Goal: Register for event/course

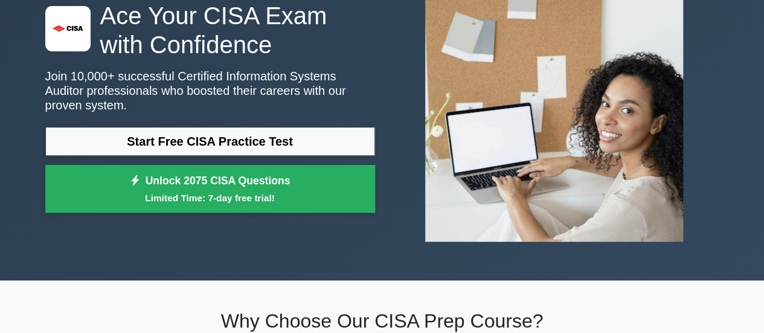
scroll to position [136, 0]
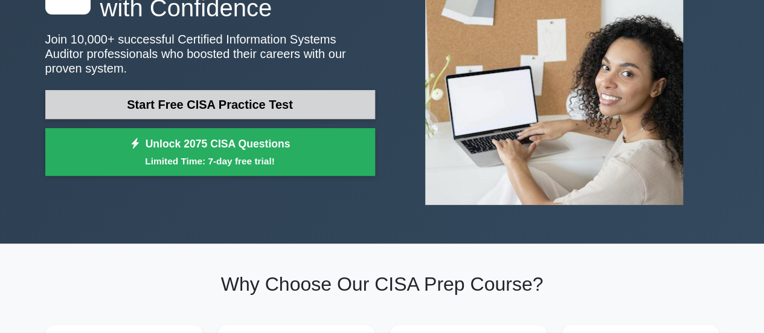
click at [295, 105] on link "Start Free CISA Practice Test" at bounding box center [210, 104] width 330 height 29
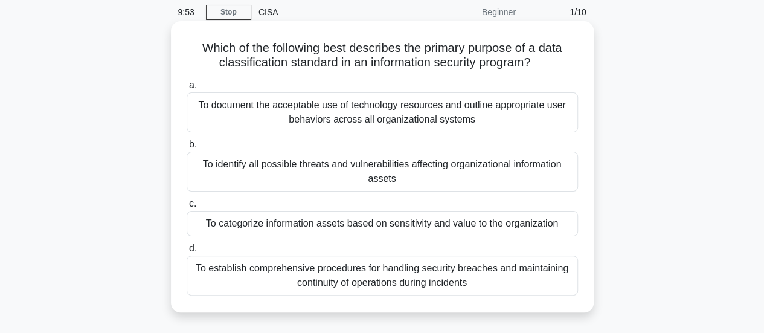
scroll to position [47, 0]
click at [309, 231] on div "To categorize information assets based on sensitivity and value to the organiza…" at bounding box center [382, 222] width 391 height 25
click at [187, 207] on input "c. To categorize information assets based on sensitivity and value to the organ…" at bounding box center [187, 203] width 0 height 8
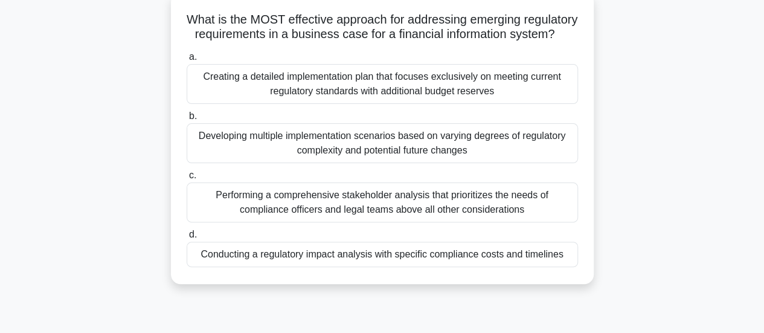
scroll to position [75, 0]
click at [555, 152] on div "Developing multiple implementation scenarios based on varying degrees of regula…" at bounding box center [382, 143] width 391 height 40
click at [187, 120] on input "b. Developing multiple implementation scenarios based on varying degrees of reg…" at bounding box center [187, 116] width 0 height 8
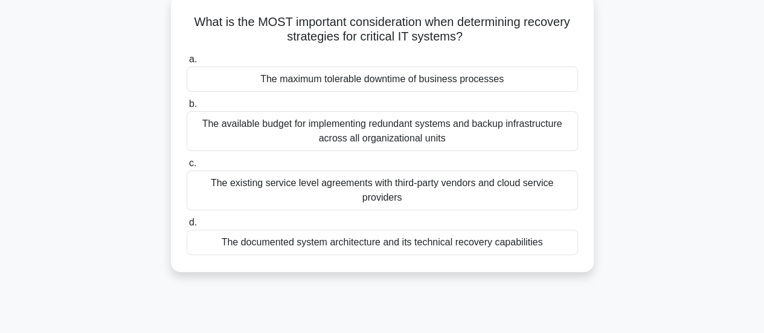
scroll to position [0, 0]
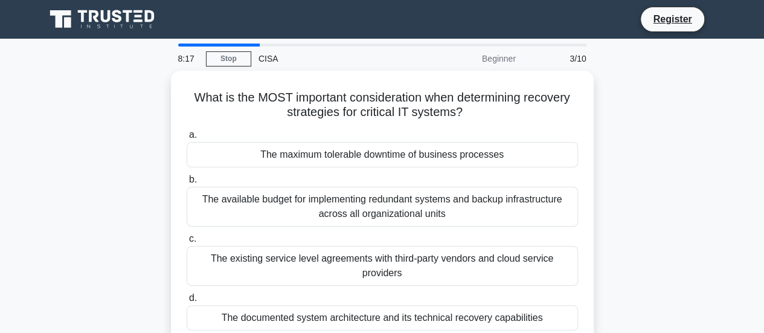
click at [618, 136] on div "What is the MOST important consideration when determining recovery strategies f…" at bounding box center [382, 216] width 688 height 291
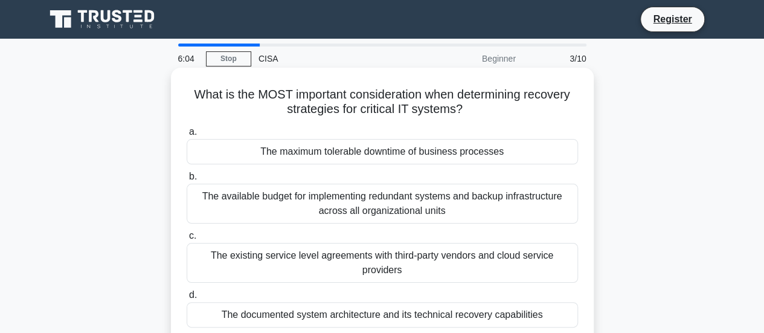
click at [306, 120] on div "What is the MOST important consideration when determining recovery strategies f…" at bounding box center [382, 205] width 413 height 267
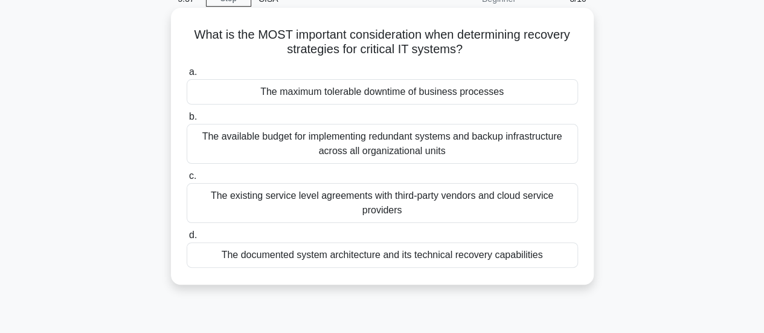
scroll to position [60, 0]
click at [388, 101] on div "The maximum tolerable downtime of business processes" at bounding box center [382, 90] width 391 height 25
click at [187, 75] on input "a. The maximum tolerable downtime of business processes" at bounding box center [187, 72] width 0 height 8
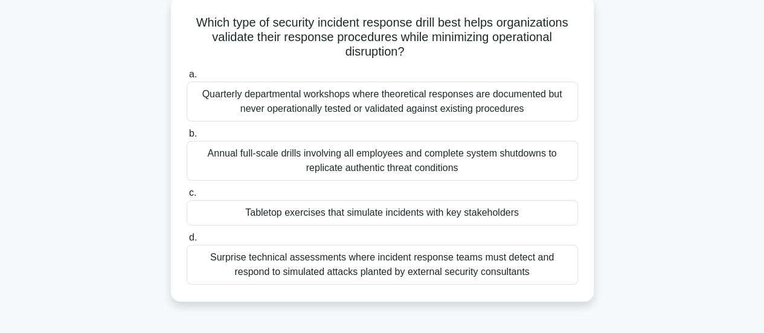
scroll to position [71, 0]
click at [461, 265] on div "Surprise technical assessments where incident response teams must detect and re…" at bounding box center [382, 265] width 391 height 40
click at [187, 242] on input "d. Surprise technical assessments where incident response teams must detect and…" at bounding box center [187, 238] width 0 height 8
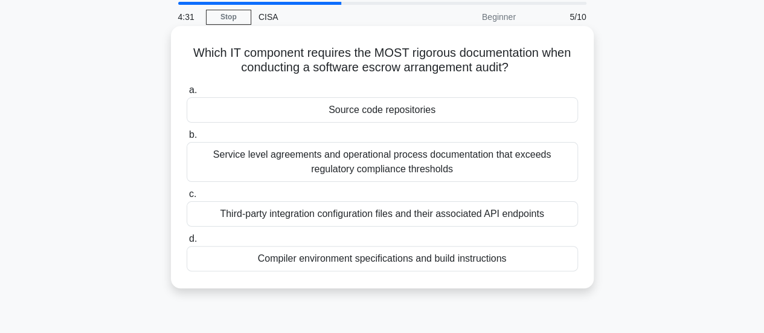
scroll to position [43, 0]
click at [446, 113] on div "Source code repositories" at bounding box center [382, 108] width 391 height 25
click at [187, 93] on input "a. Source code repositories" at bounding box center [187, 89] width 0 height 8
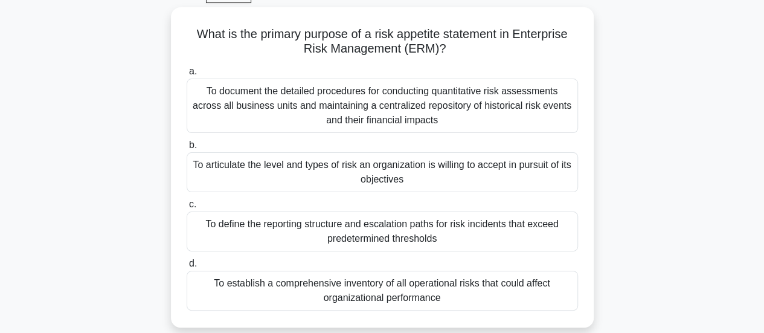
scroll to position [64, 0]
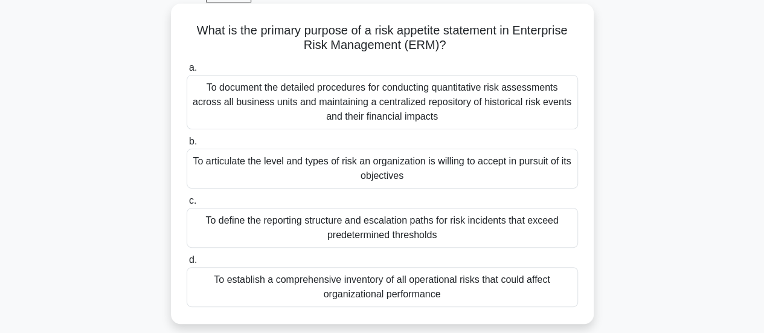
click at [436, 166] on div "To articulate the level and types of risk an organization is willing to accept …" at bounding box center [382, 169] width 391 height 40
click at [187, 146] on input "b. To articulate the level and types of risk an organization is willing to acce…" at bounding box center [187, 142] width 0 height 8
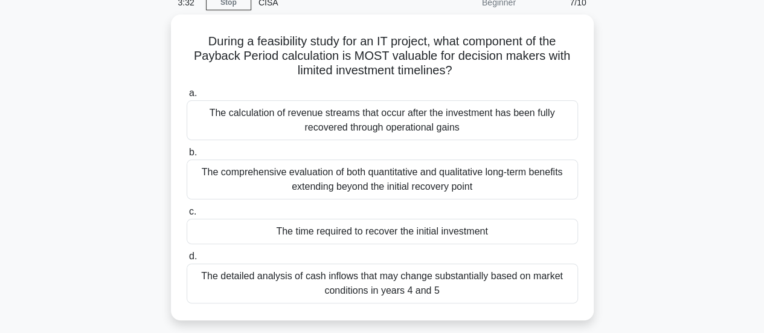
scroll to position [57, 0]
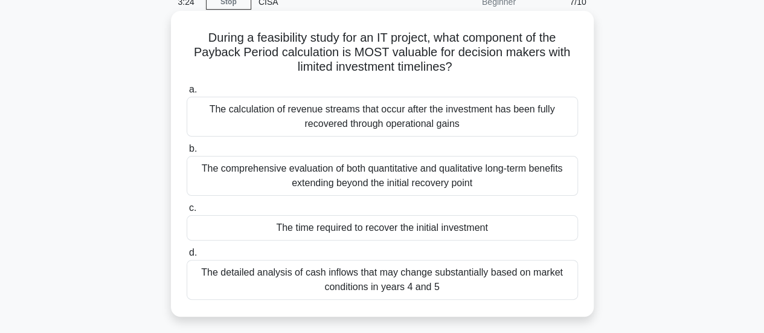
click at [521, 179] on div "The comprehensive evaluation of both quantitative and qualitative long-term ben…" at bounding box center [382, 176] width 391 height 40
click at [187, 153] on input "b. The comprehensive evaluation of both quantitative and qualitative long-term …" at bounding box center [187, 149] width 0 height 8
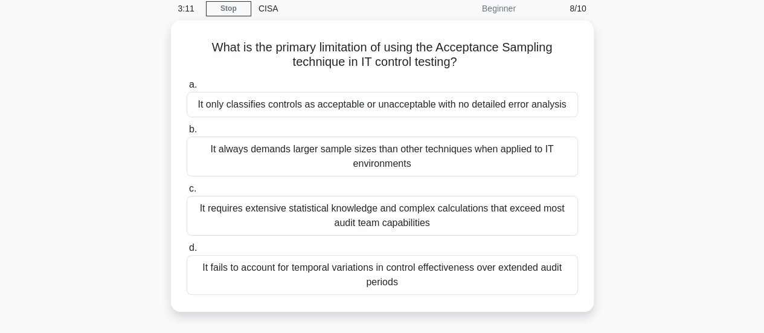
scroll to position [57, 0]
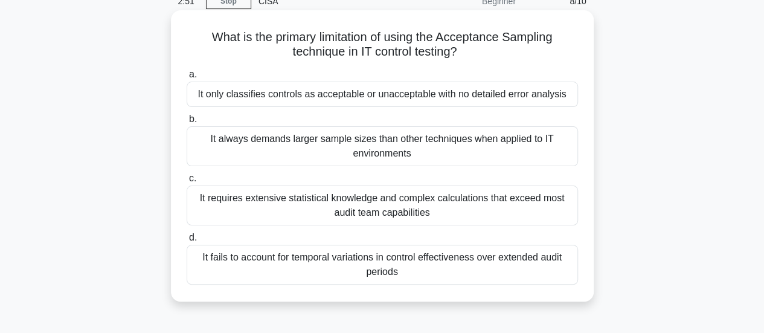
click at [478, 265] on div "It fails to account for temporal variations in control effectiveness over exten…" at bounding box center [382, 265] width 391 height 40
click at [187, 242] on input "d. It fails to account for temporal variations in control effectiveness over ex…" at bounding box center [187, 238] width 0 height 8
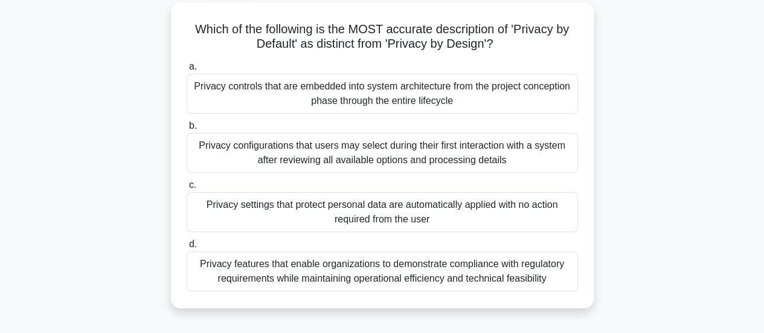
scroll to position [69, 0]
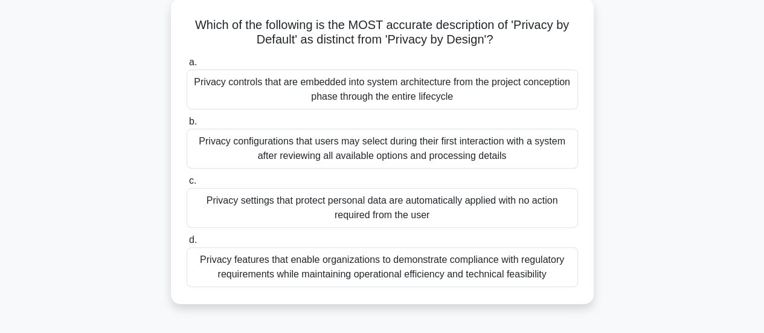
click at [526, 213] on div "Privacy settings that protect personal data are automatically applied with no a…" at bounding box center [382, 208] width 391 height 40
click at [187, 185] on input "c. Privacy settings that protect personal data are automatically applied with n…" at bounding box center [187, 181] width 0 height 8
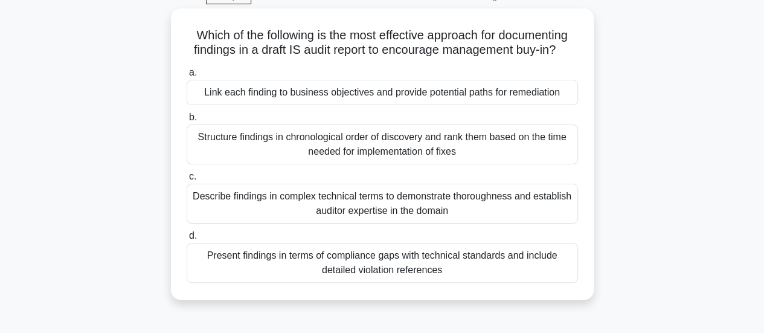
scroll to position [63, 0]
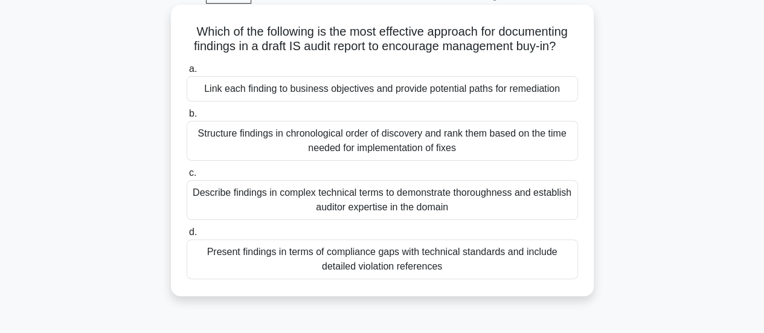
click at [470, 101] on div "Link each finding to business objectives and provide potential paths for remedi…" at bounding box center [382, 88] width 391 height 25
click at [187, 73] on input "a. Link each finding to business objectives and provide potential paths for rem…" at bounding box center [187, 69] width 0 height 8
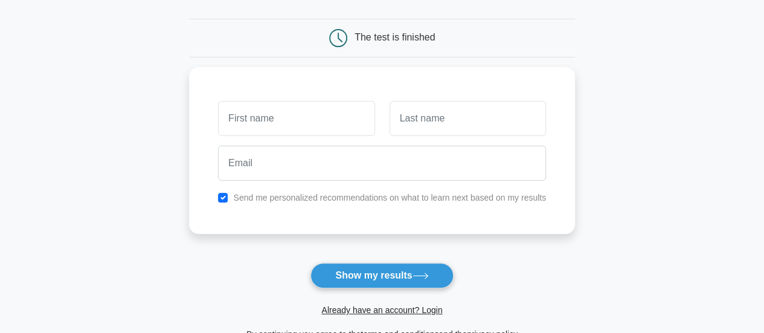
scroll to position [106, 0]
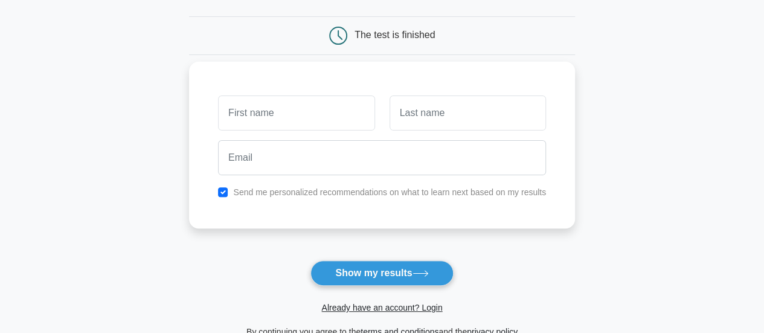
click at [348, 120] on input "text" at bounding box center [296, 112] width 156 height 35
type input "chale"
click at [420, 115] on input "text" at bounding box center [467, 112] width 156 height 35
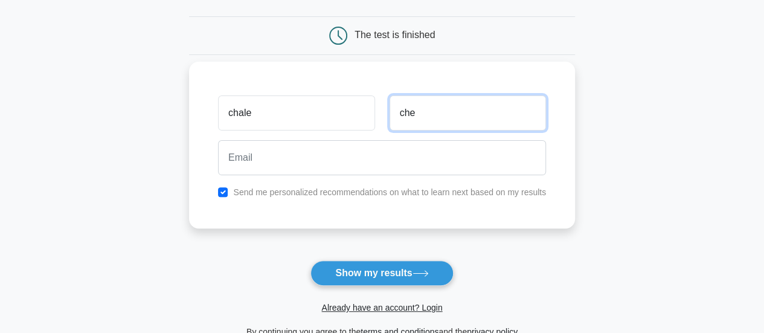
click at [462, 109] on input "che" at bounding box center [467, 112] width 156 height 35
type input "c"
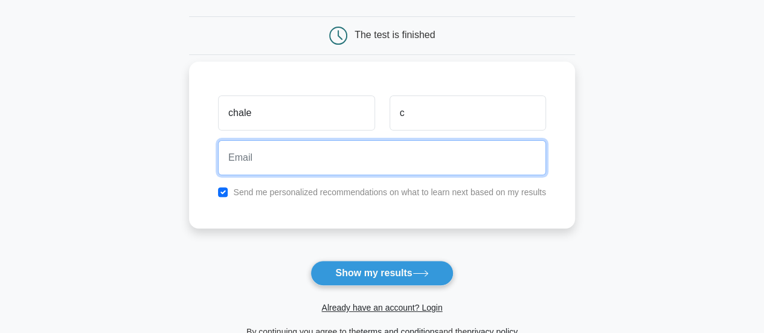
click at [344, 152] on input "email" at bounding box center [382, 157] width 328 height 35
type input "c.chale@proton.me"
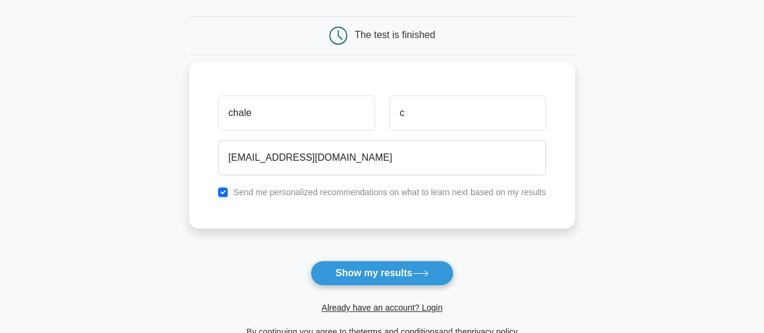
click at [337, 194] on label "Send me personalized recommendations on what to learn next based on my results" at bounding box center [389, 192] width 313 height 10
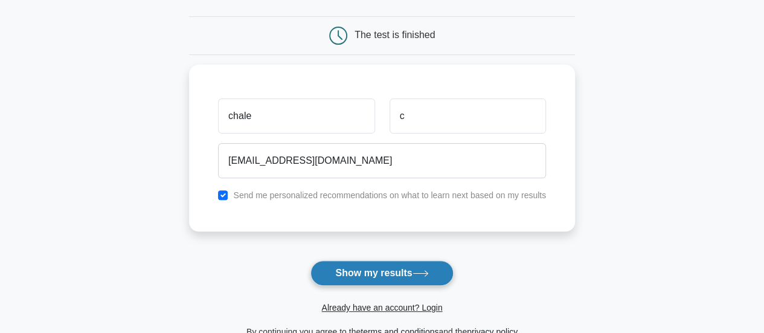
click at [326, 269] on button "Show my results" at bounding box center [381, 272] width 142 height 25
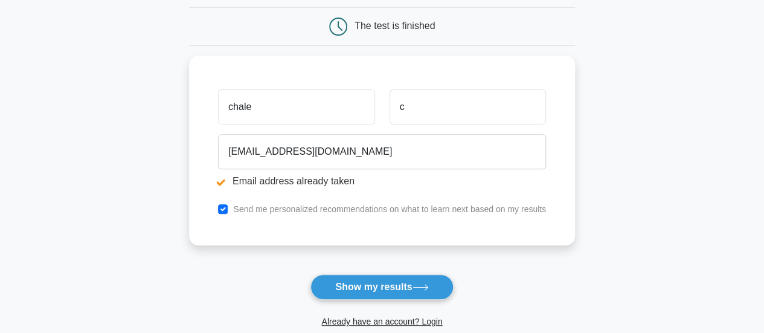
scroll to position [170, 0]
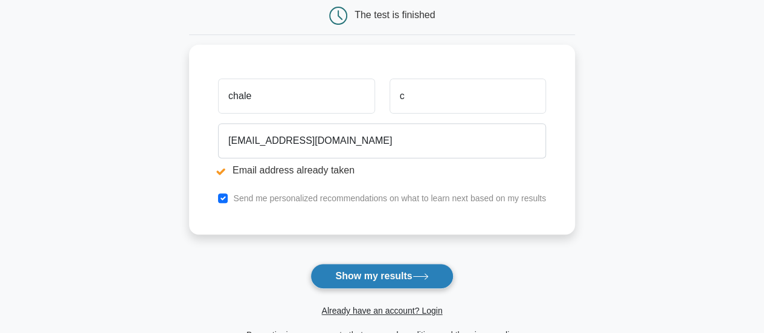
click at [380, 280] on button "Show my results" at bounding box center [381, 275] width 142 height 25
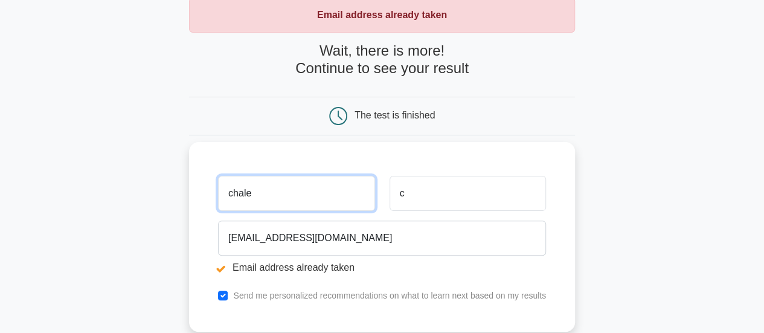
scroll to position [55, 0]
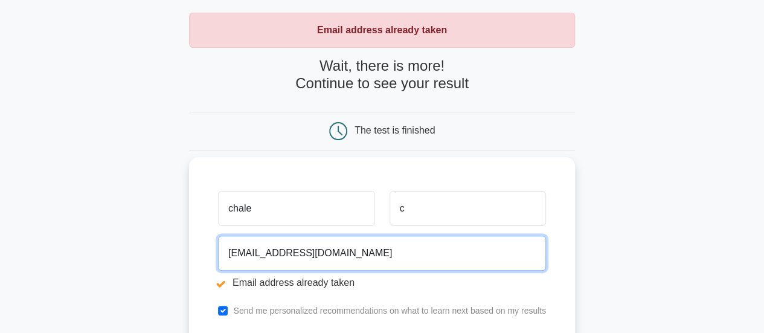
click at [337, 257] on input "[EMAIL_ADDRESS][DOMAIN_NAME]" at bounding box center [382, 252] width 328 height 35
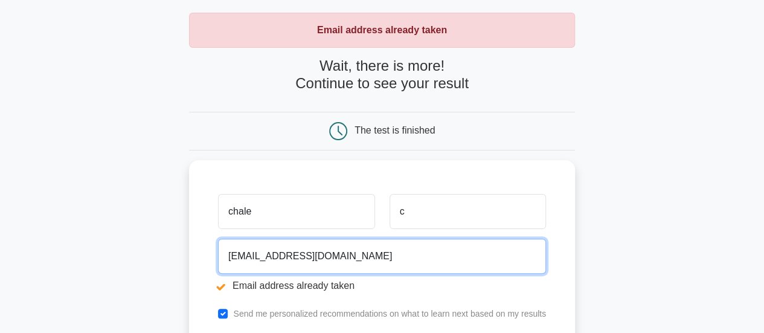
drag, startPoint x: 330, startPoint y: 247, endPoint x: 158, endPoint y: 249, distance: 172.1
click at [158, 249] on main "Email address already taken Wait, there is more! Continue to see your result Th…" at bounding box center [382, 235] width 764 height 502
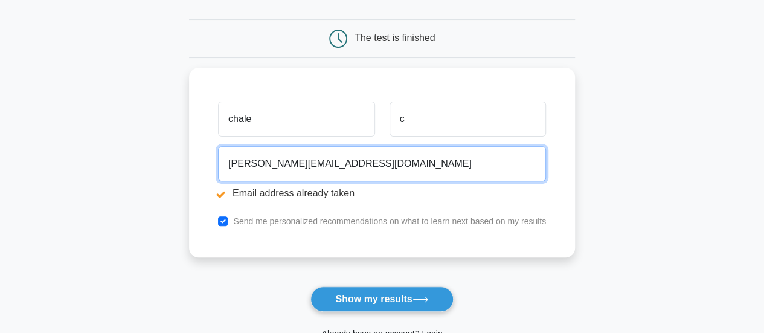
scroll to position [148, 0]
type input "[PERSON_NAME][EMAIL_ADDRESS][DOMAIN_NAME]"
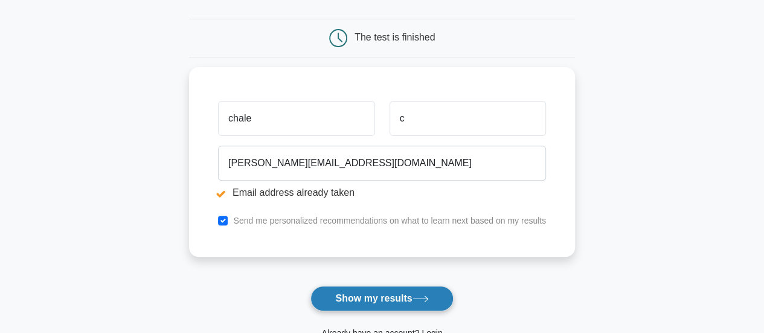
click at [352, 290] on button "Show my results" at bounding box center [381, 298] width 142 height 25
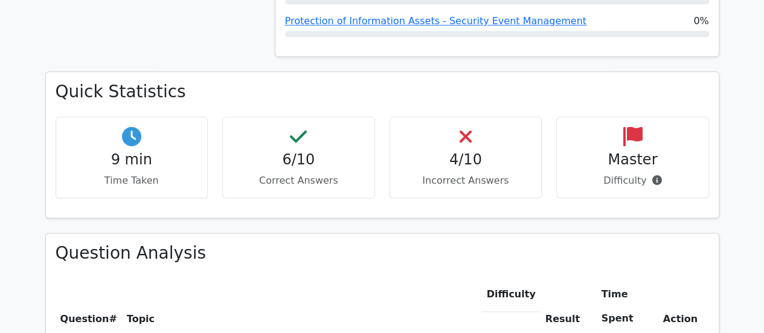
scroll to position [726, 0]
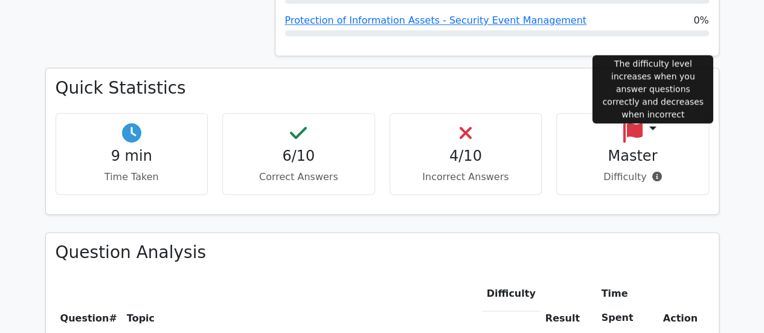
click at [652, 171] on icon at bounding box center [656, 176] width 10 height 10
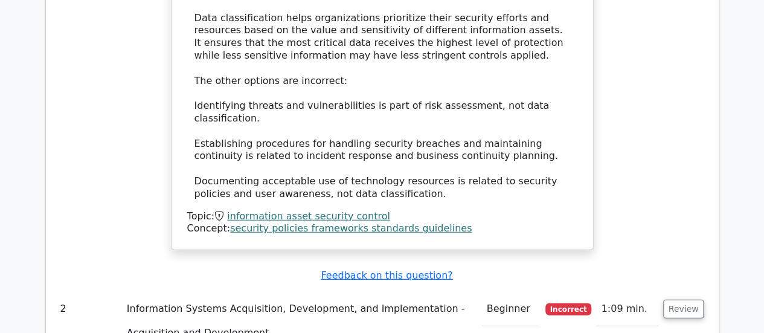
scroll to position [1560, 0]
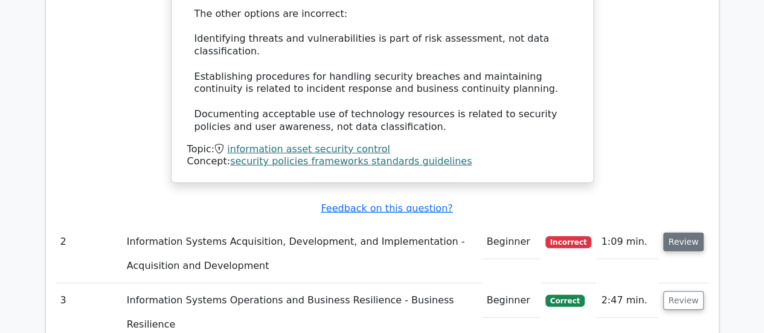
click at [696, 232] on button "Review" at bounding box center [683, 241] width 41 height 19
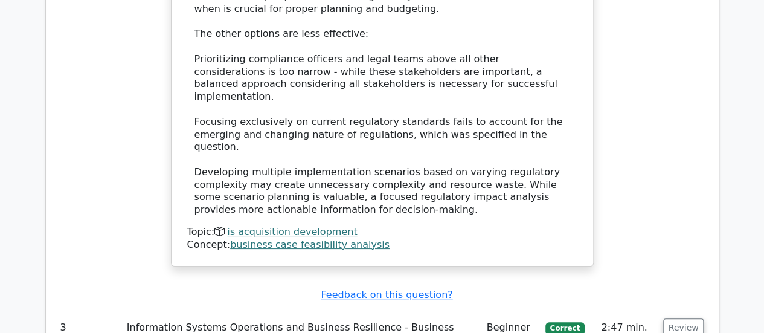
scroll to position [2343, 0]
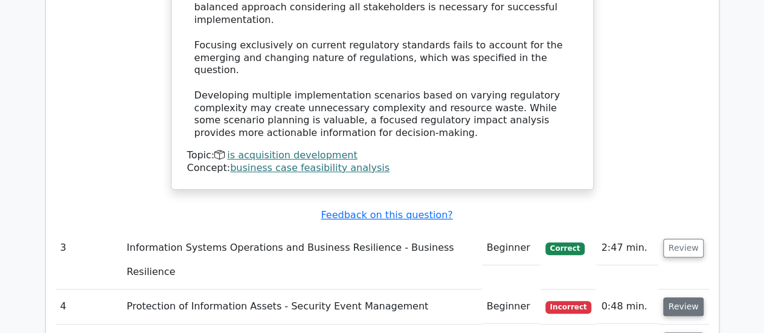
click at [686, 297] on button "Review" at bounding box center [683, 306] width 41 height 19
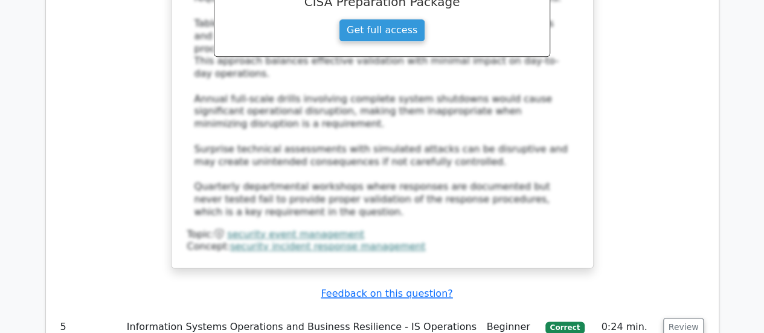
scroll to position [3055, 0]
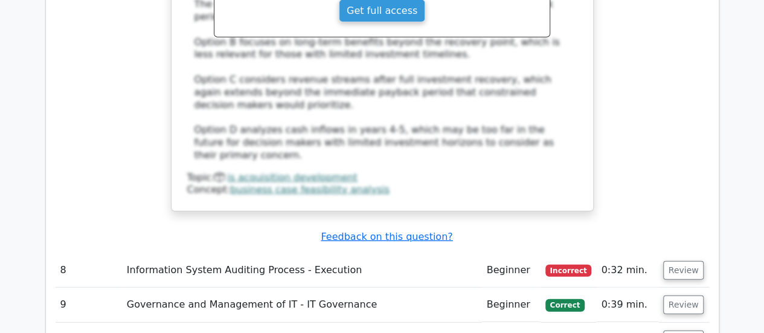
scroll to position [3883, 0]
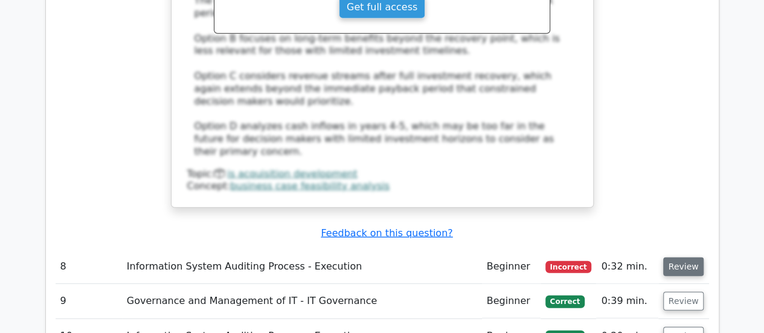
click at [692, 257] on button "Review" at bounding box center [683, 266] width 41 height 19
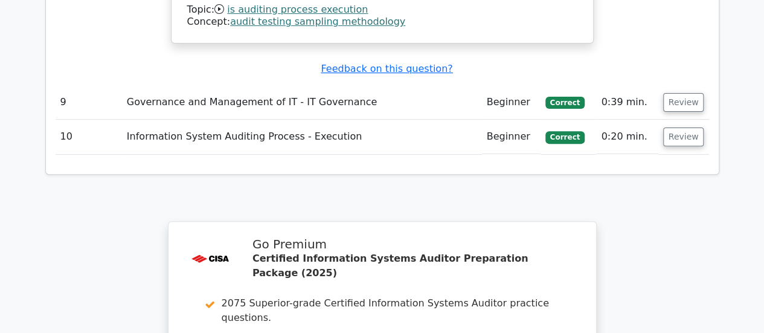
scroll to position [4878, 0]
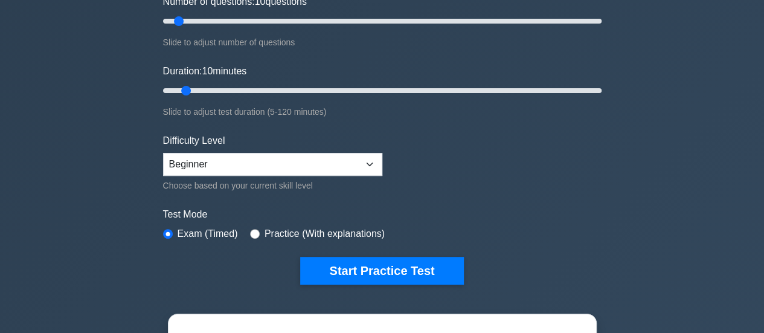
scroll to position [173, 0]
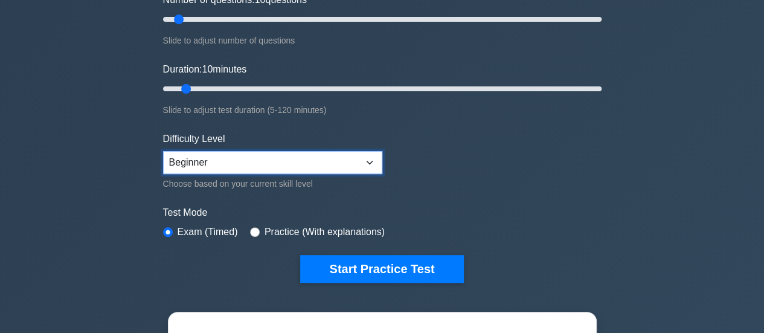
click at [336, 160] on select "Beginner Intermediate Expert" at bounding box center [272, 162] width 219 height 23
select select "intermediate"
click at [163, 151] on select "Beginner Intermediate Expert" at bounding box center [272, 162] width 219 height 23
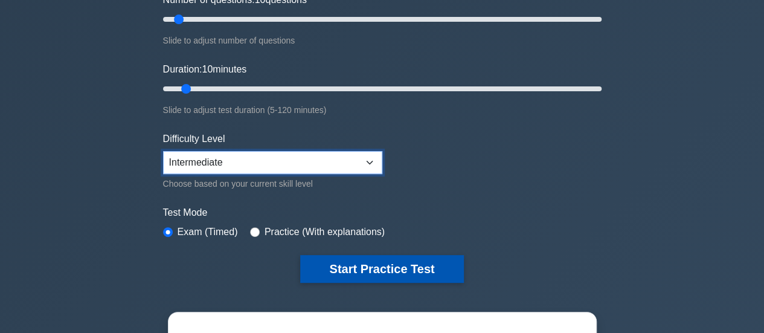
scroll to position [251, 0]
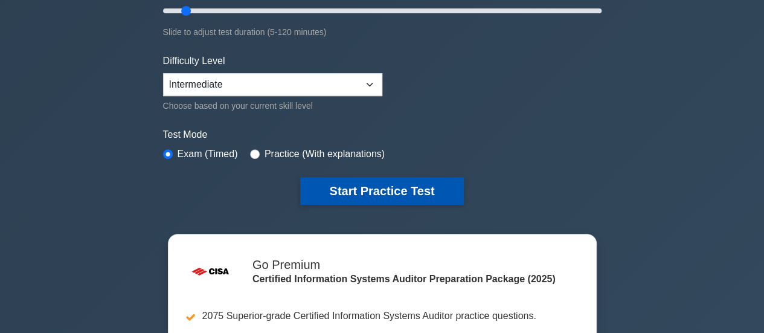
click at [361, 182] on button "Start Practice Test" at bounding box center [381, 191] width 163 height 28
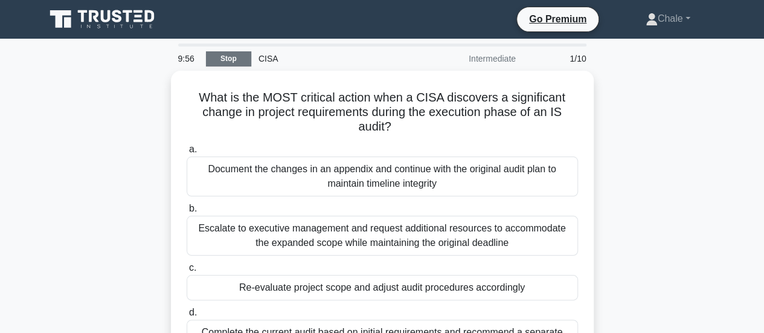
click at [235, 55] on link "Stop" at bounding box center [228, 58] width 45 height 15
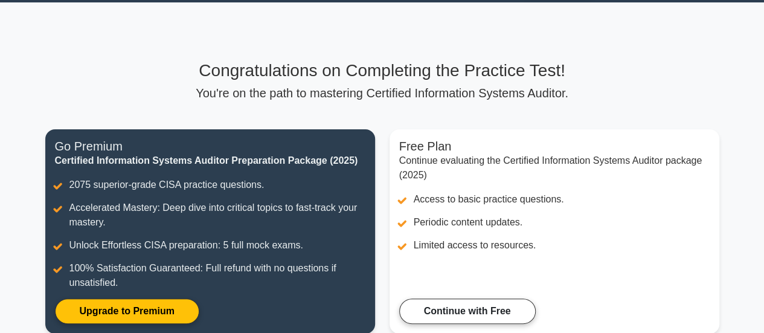
scroll to position [37, 0]
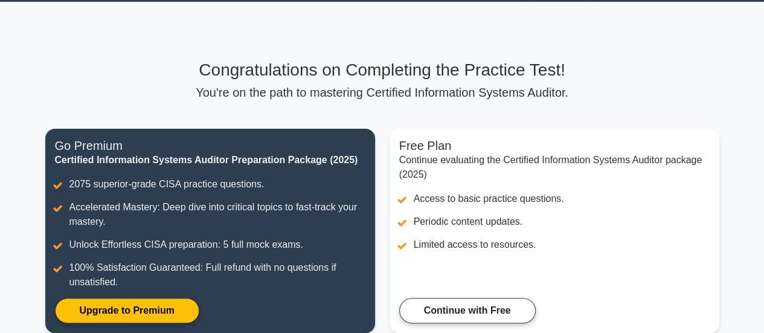
click at [159, 85] on div "Congratulations on Completing the Practice Test! You're on the path to masterin…" at bounding box center [382, 80] width 674 height 40
